Goal: Navigation & Orientation: Find specific page/section

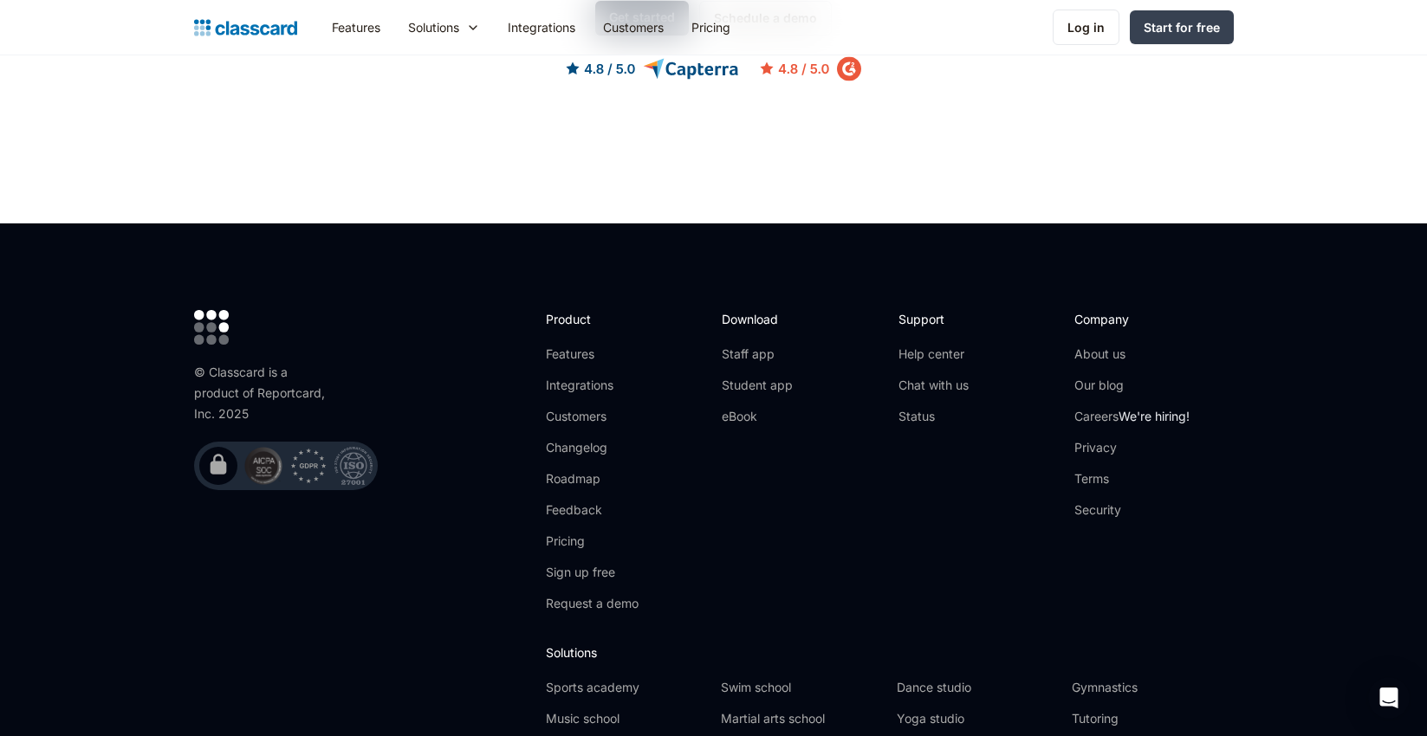
scroll to position [5560, 0]
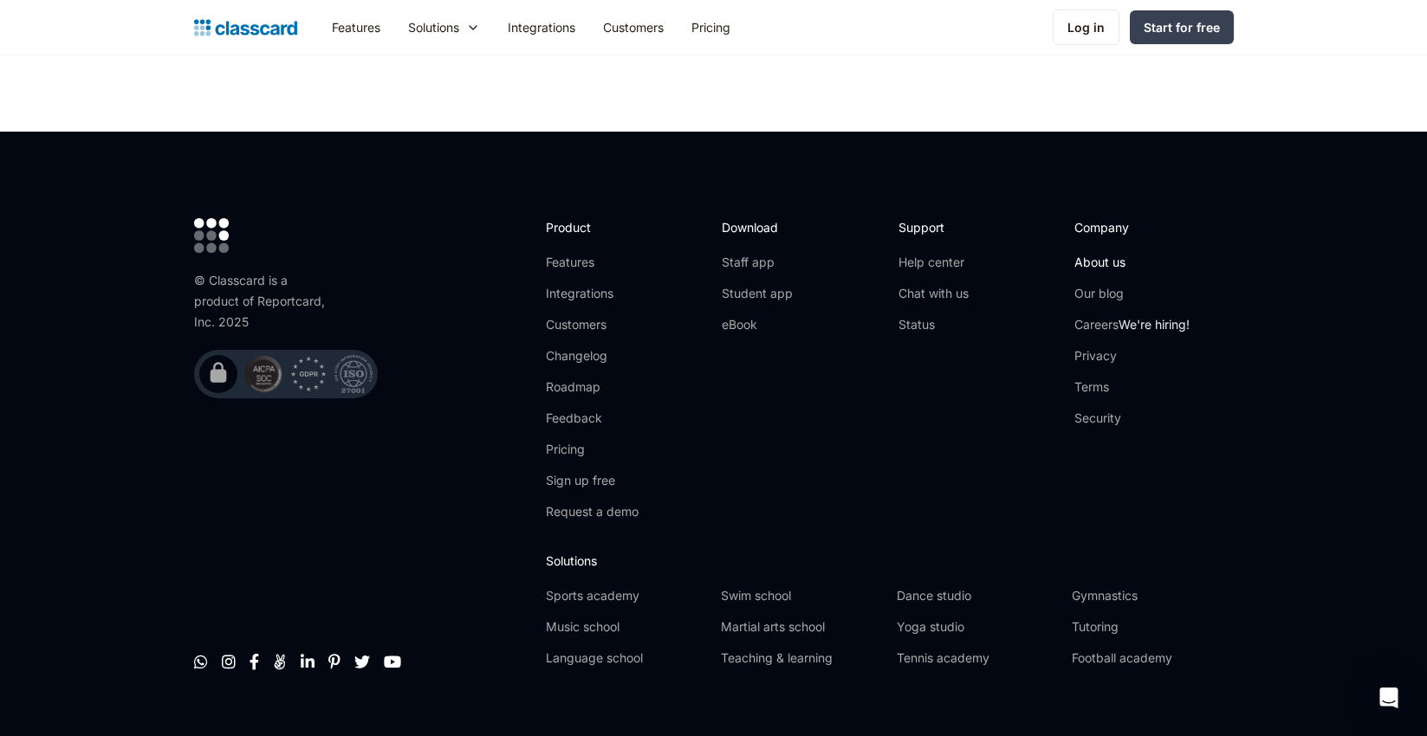
click at [1114, 254] on link "About us" at bounding box center [1131, 262] width 115 height 17
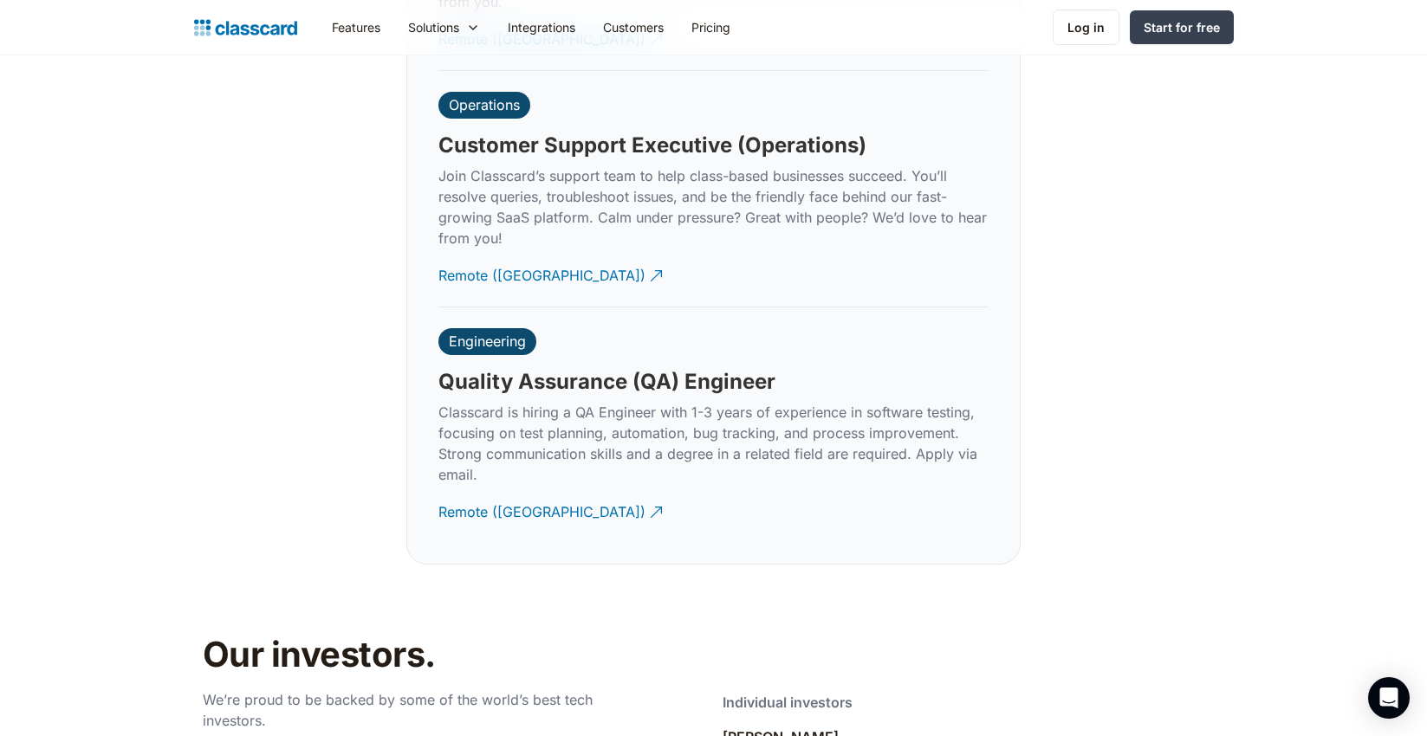
scroll to position [5500, 0]
